Goal: Find specific page/section: Find specific page/section

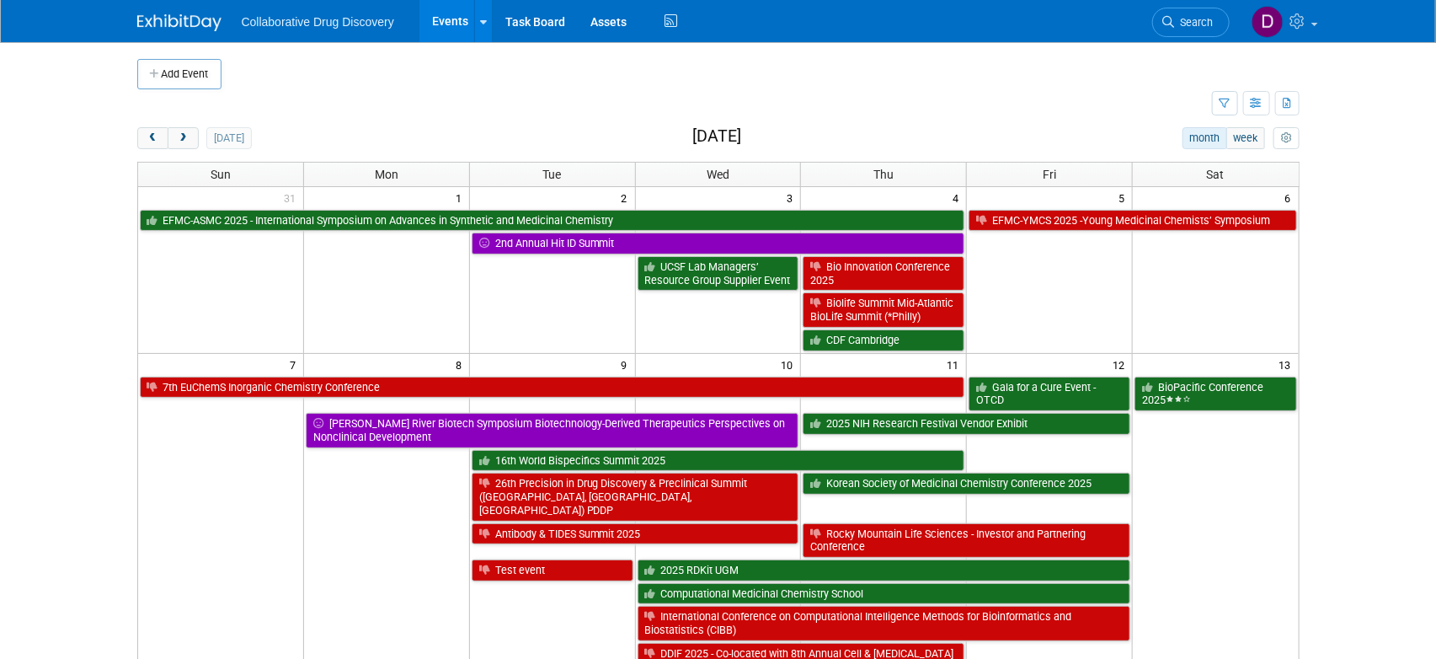
click at [1200, 31] on link "Search" at bounding box center [1191, 22] width 78 height 29
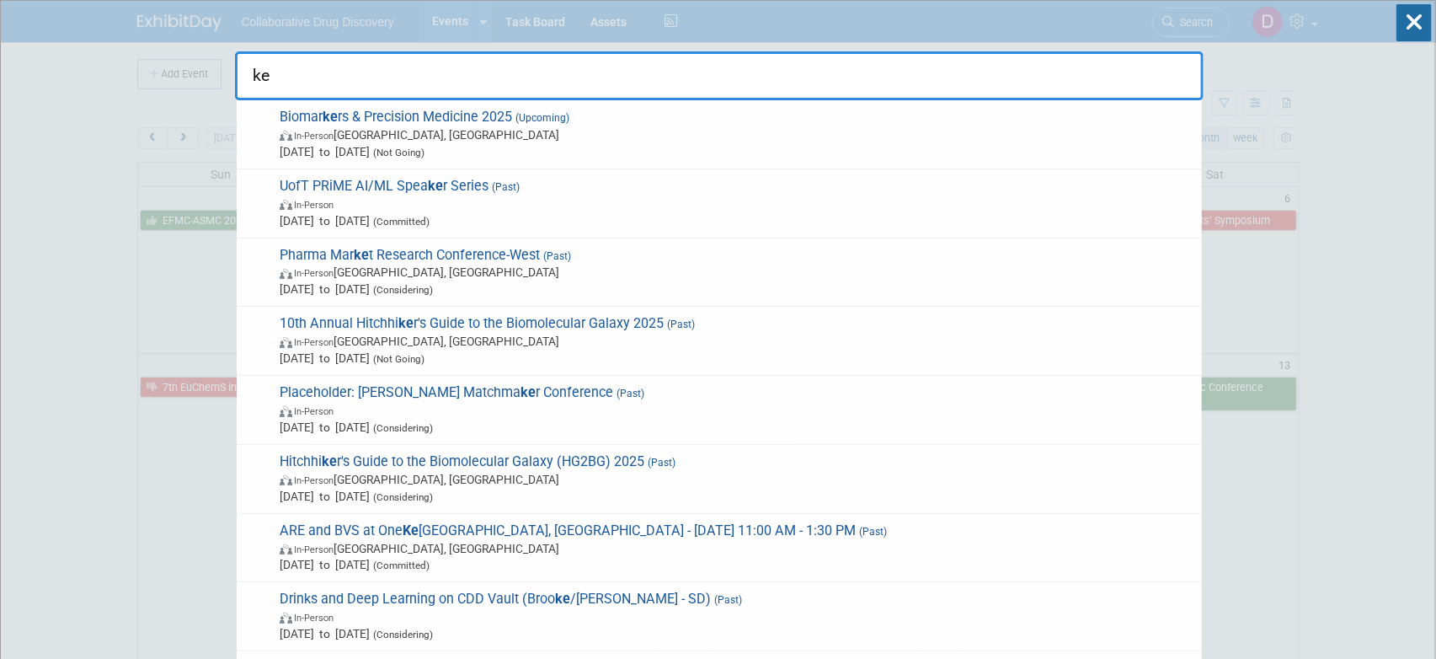
type input "k"
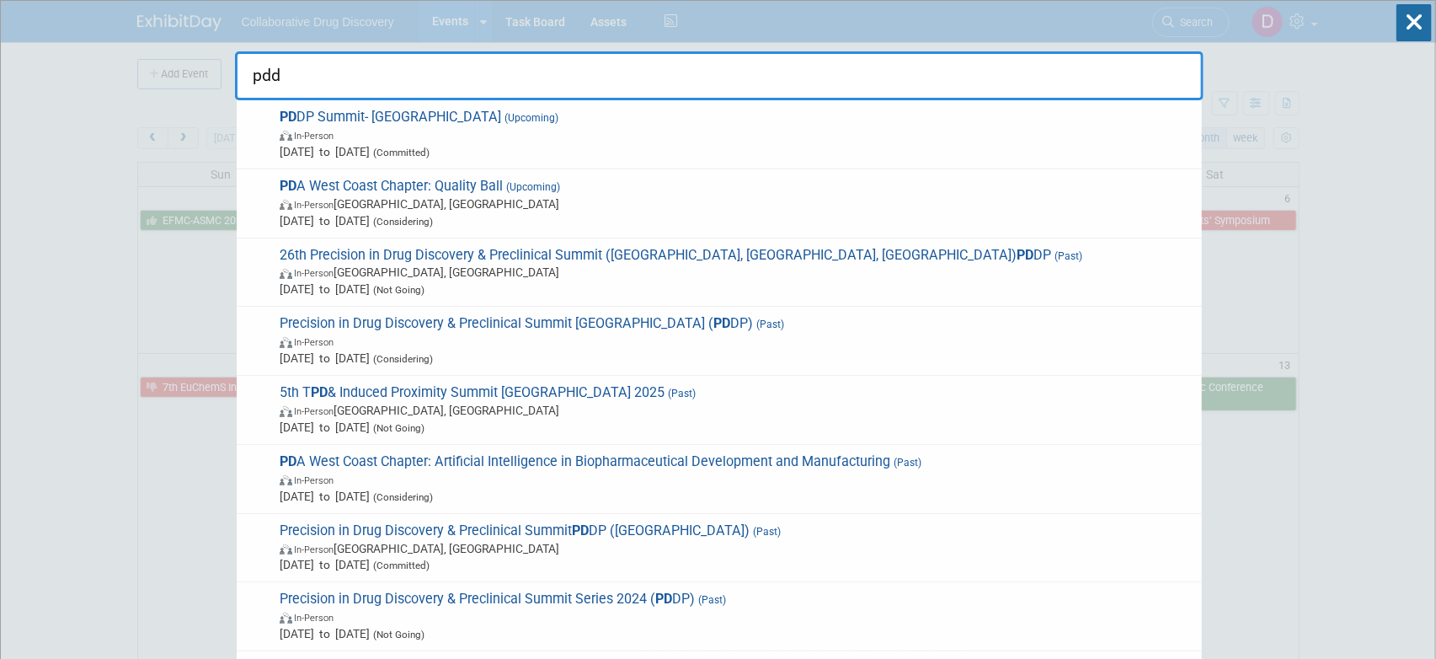
type input "pddp"
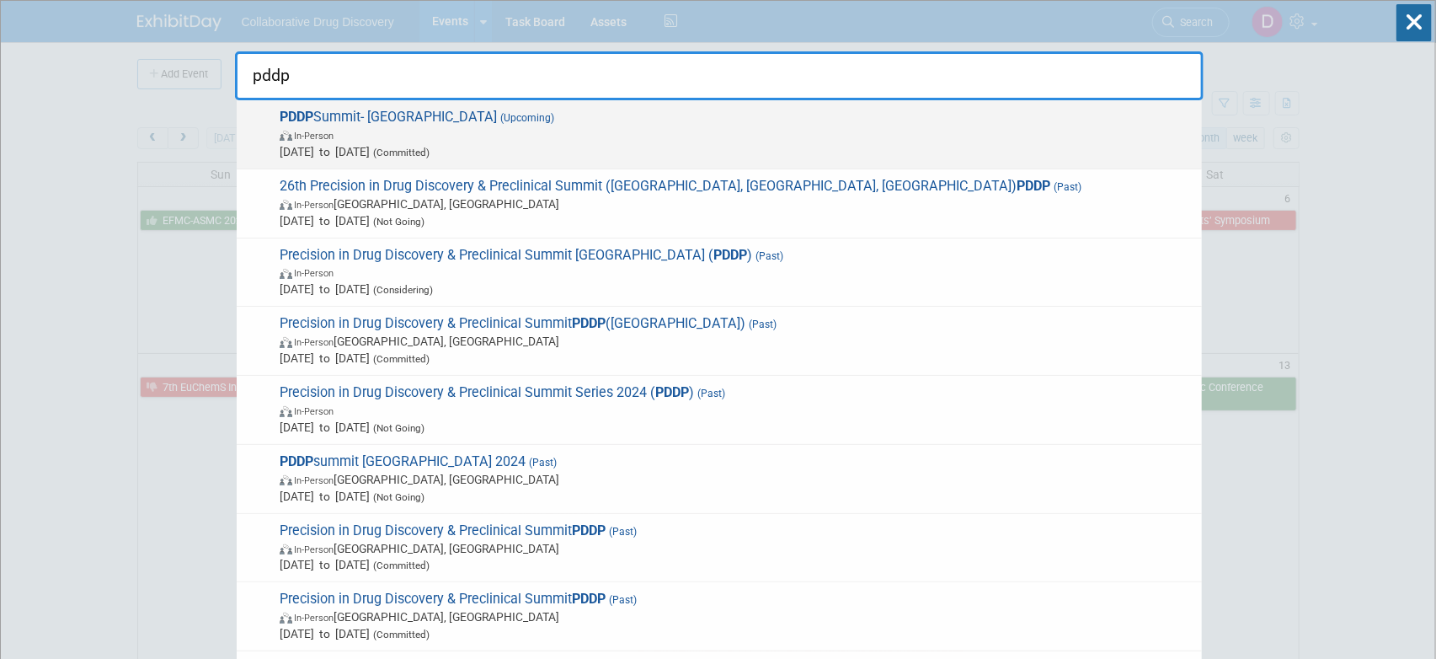
click at [899, 115] on span "PDDP Summit- [GEOGRAPHIC_DATA] (Upcoming) In-Person [DATE] to [DATE] (Committed)" at bounding box center [734, 134] width 919 height 51
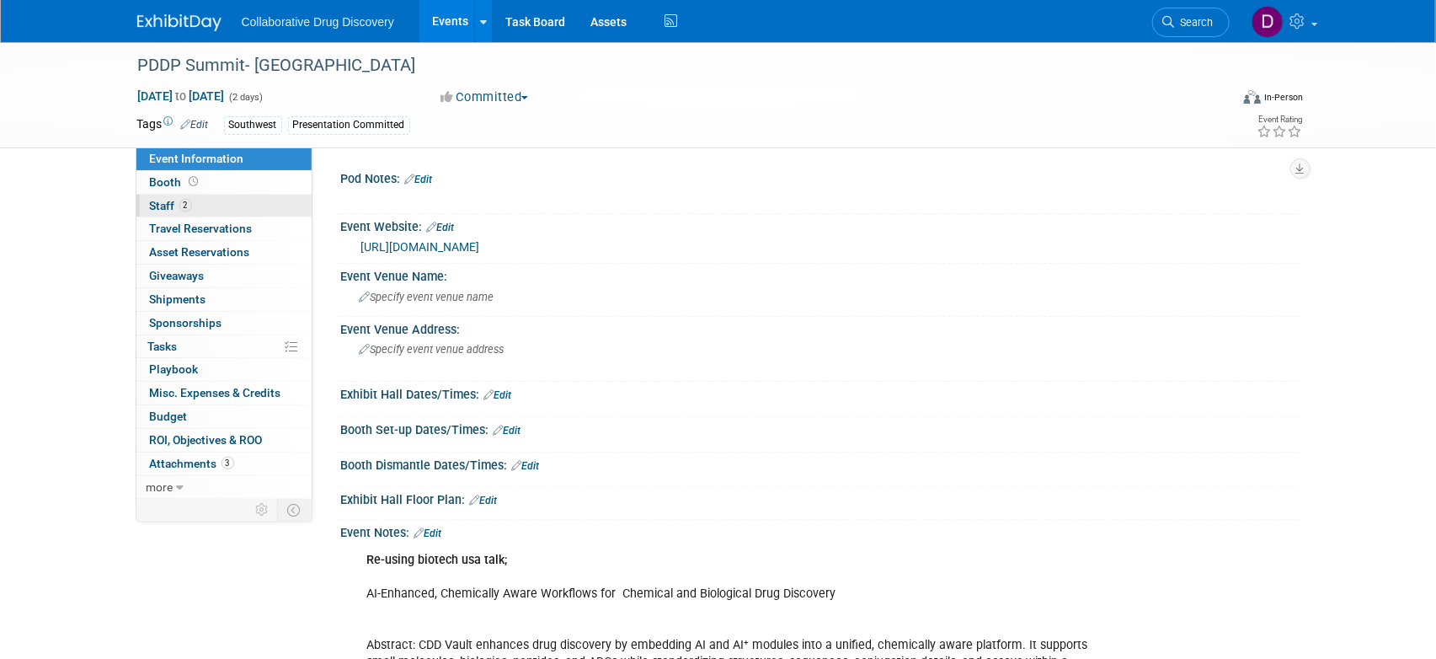
click at [246, 204] on link "2 Staff 2" at bounding box center [223, 206] width 175 height 23
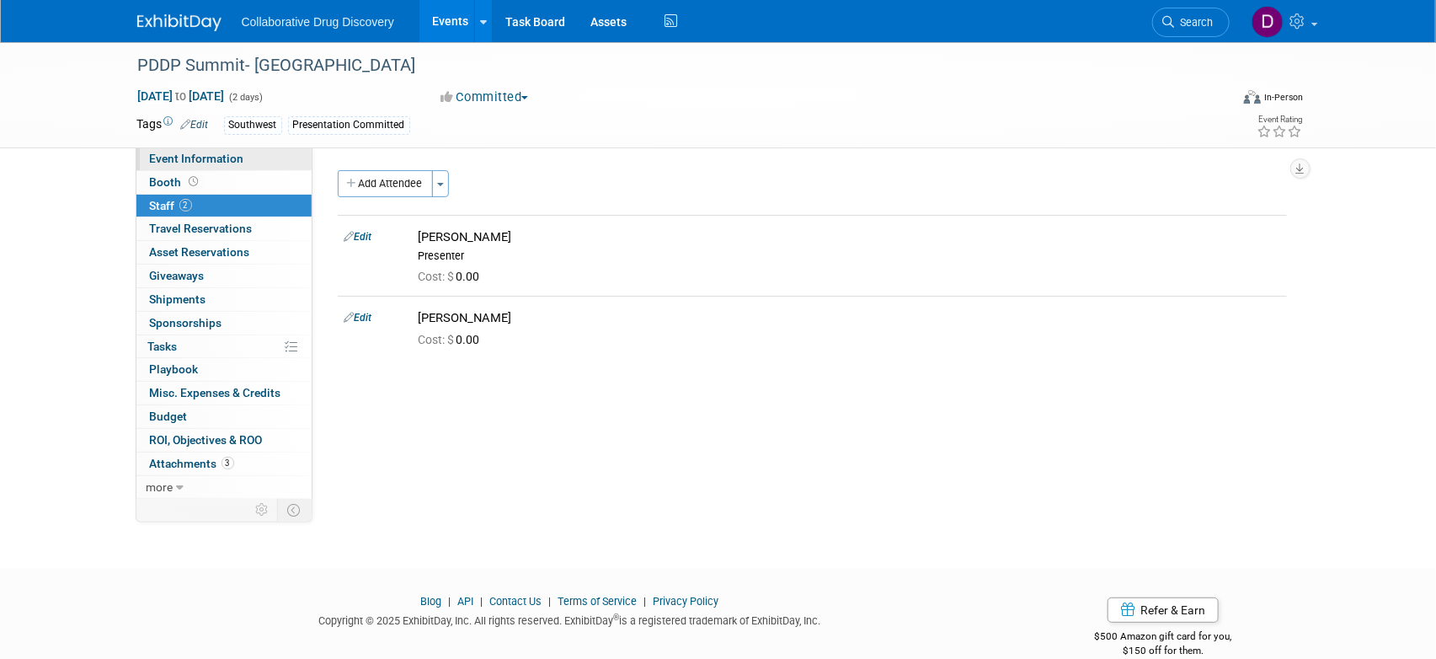
click at [201, 158] on span "Event Information" at bounding box center [197, 158] width 94 height 13
